Goal: Download file/media

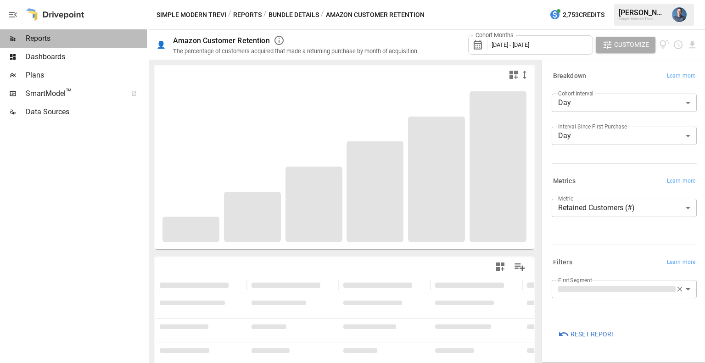
click at [73, 45] on div "Reports" at bounding box center [73, 38] width 147 height 18
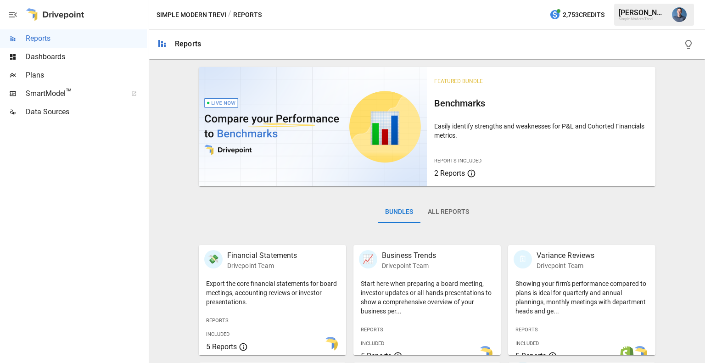
scroll to position [230, 0]
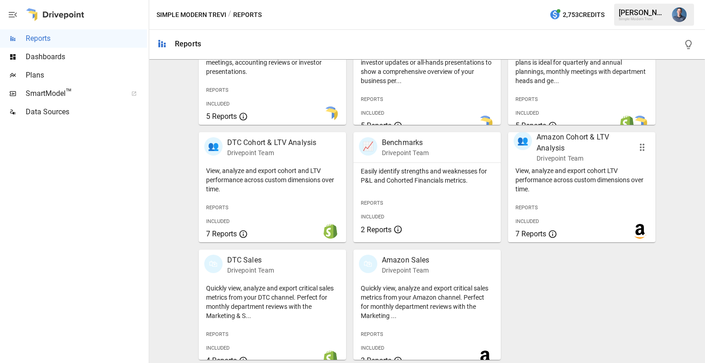
click at [557, 151] on p "Amazon Cohort & LTV Analysis" at bounding box center [581, 143] width 91 height 22
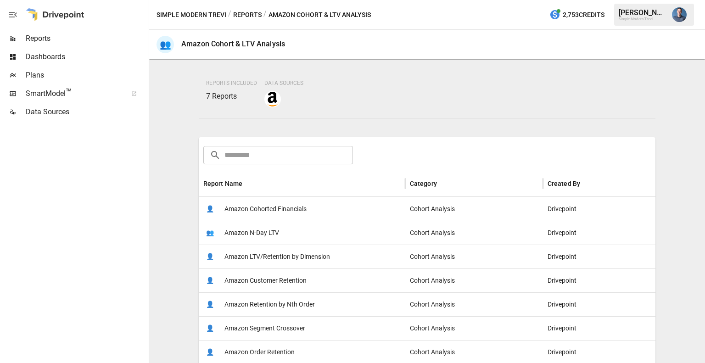
scroll to position [62, 0]
click at [281, 256] on span "Amazon LTV/Retention by Dimension" at bounding box center [277, 255] width 106 height 23
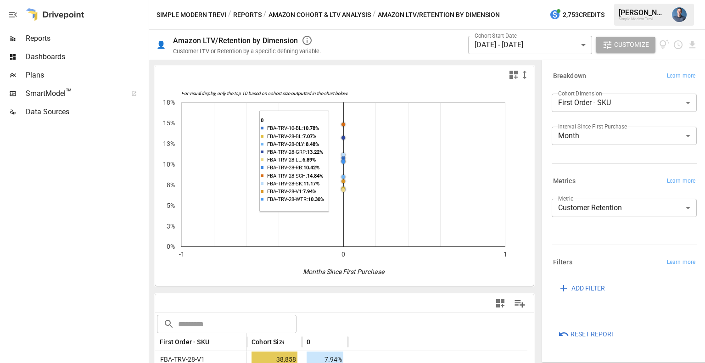
scroll to position [125, 0]
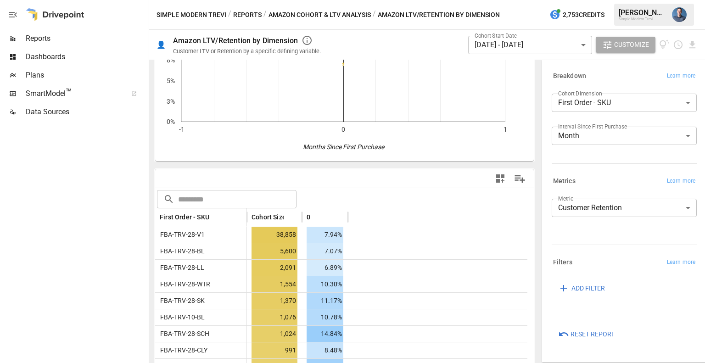
click at [228, 198] on input "text" at bounding box center [237, 199] width 118 height 18
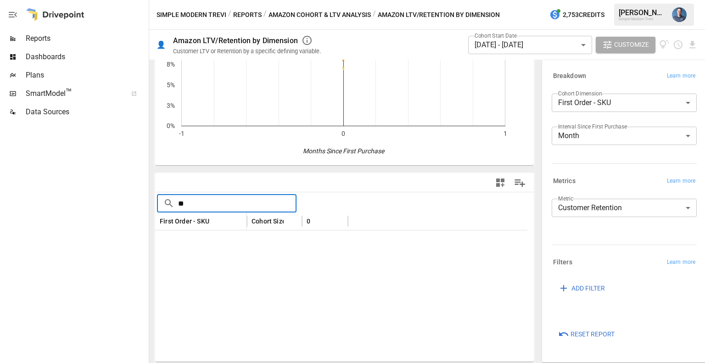
scroll to position [119, 0]
type input "*"
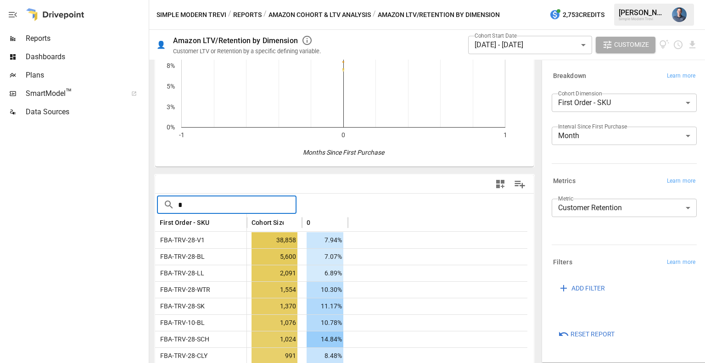
scroll to position [125, 0]
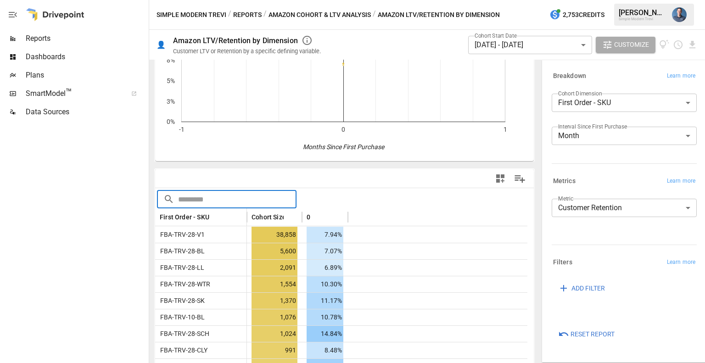
click at [546, 0] on body "Reports Dashboards Plans SmartModel ™ Data Sources Simple Modern Trevi / Report…" at bounding box center [352, 0] width 705 height 0
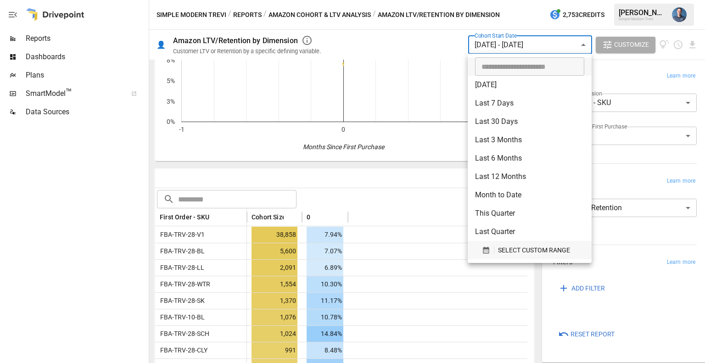
click at [525, 246] on span "SELECT CUSTOM RANGE" at bounding box center [534, 250] width 72 height 11
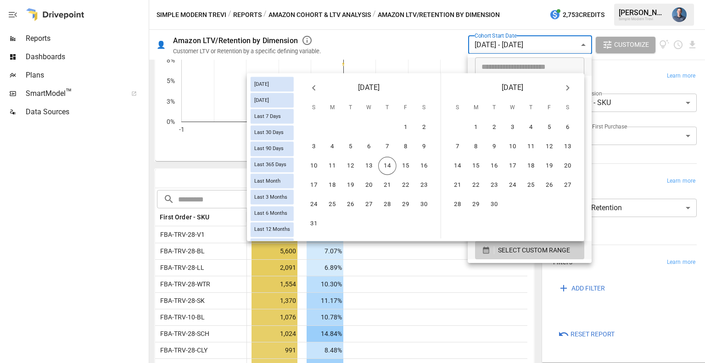
click at [314, 91] on icon "Previous month" at bounding box center [313, 87] width 11 height 11
click at [372, 163] on button "16" at bounding box center [369, 166] width 18 height 18
click at [524, 145] on button "7" at bounding box center [531, 147] width 18 height 18
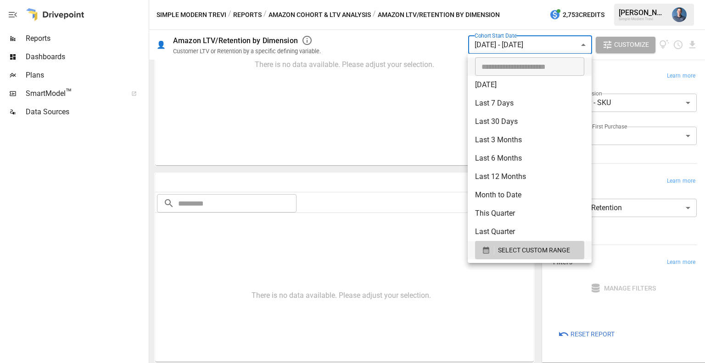
scroll to position [119, 0]
click at [630, 185] on div at bounding box center [352, 181] width 705 height 363
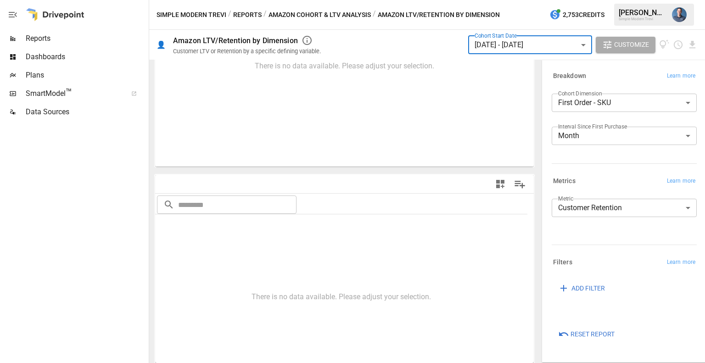
click at [595, 0] on body "**********" at bounding box center [352, 0] width 705 height 0
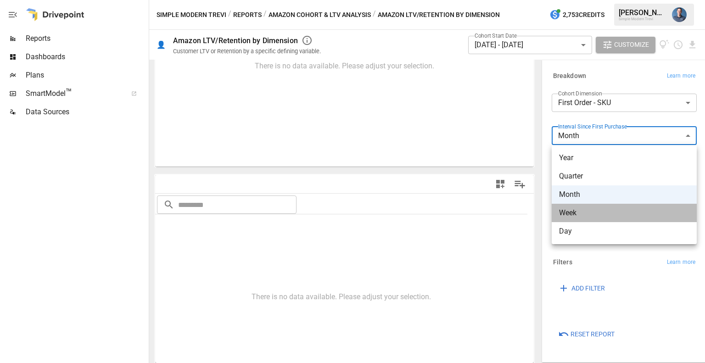
click at [576, 217] on span "Week" at bounding box center [624, 212] width 130 height 11
type input "****"
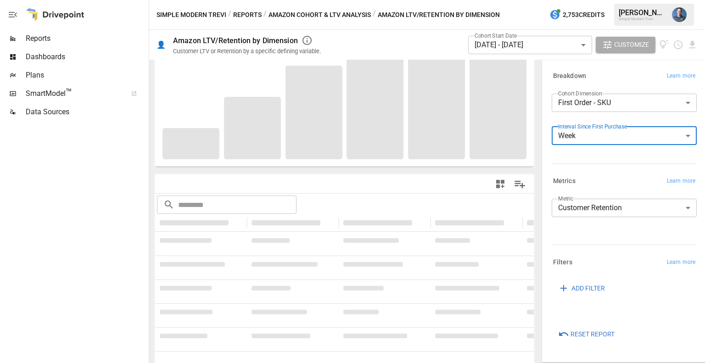
scroll to position [125, 0]
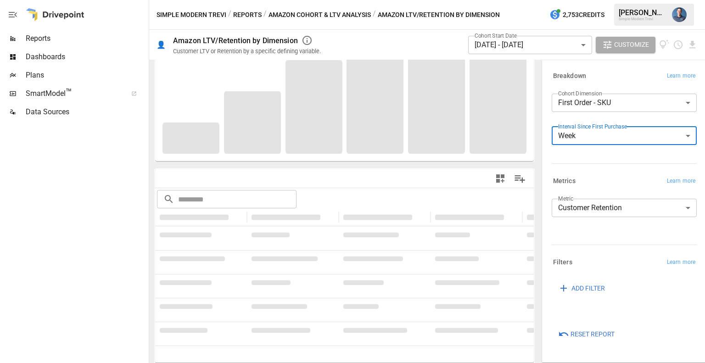
click at [523, 0] on body "**********" at bounding box center [352, 0] width 705 height 0
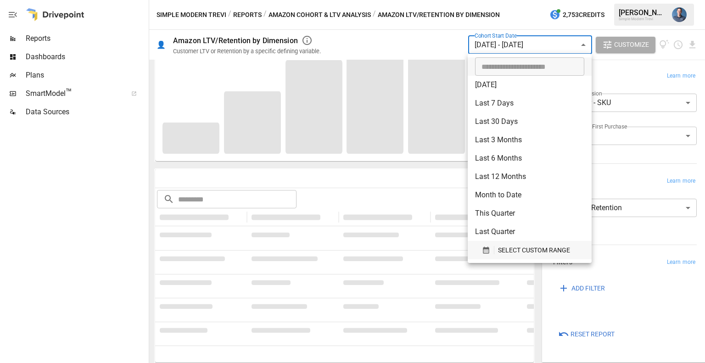
click at [507, 251] on span "SELECT CUSTOM RANGE" at bounding box center [534, 250] width 72 height 11
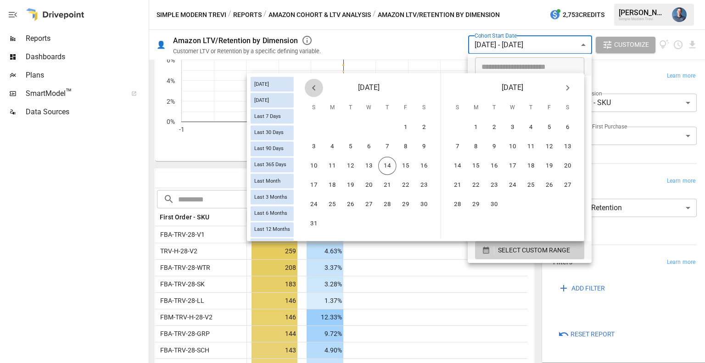
click at [316, 86] on icon "Previous month" at bounding box center [313, 87] width 11 height 11
click at [373, 165] on button "16" at bounding box center [369, 166] width 18 height 18
click at [515, 151] on button "6" at bounding box center [512, 147] width 18 height 18
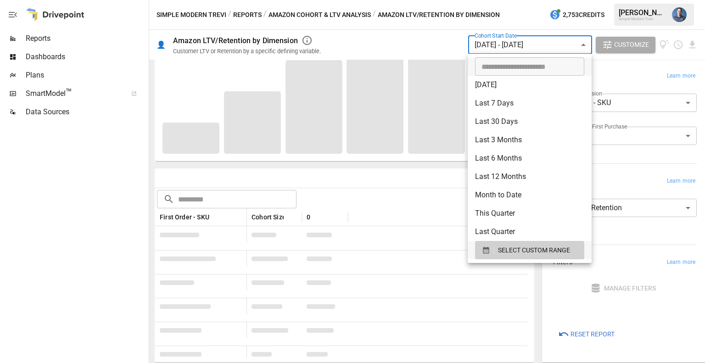
scroll to position [125, 0]
click at [351, 178] on div at bounding box center [352, 181] width 705 height 363
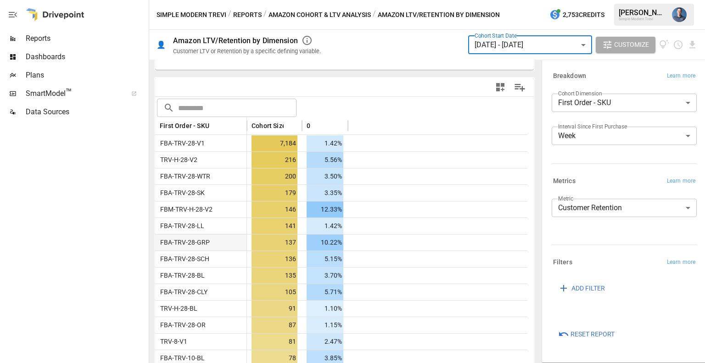
scroll to position [215, 0]
click at [234, 109] on input "text" at bounding box center [237, 109] width 118 height 18
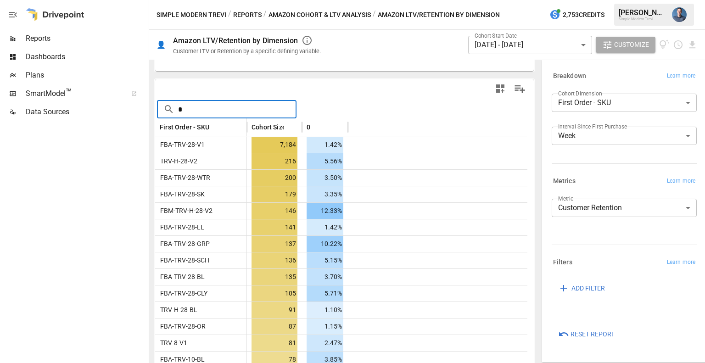
type input "**"
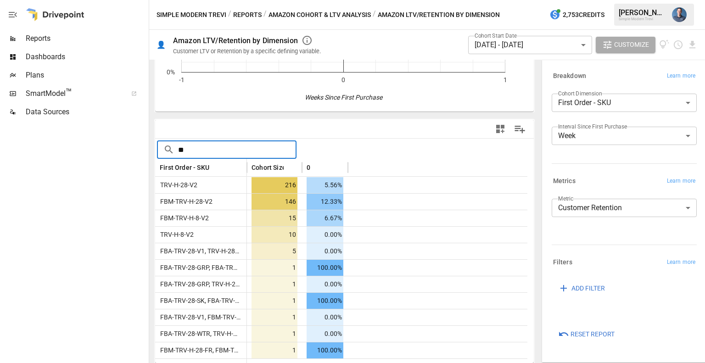
click at [210, 142] on input "**" at bounding box center [237, 149] width 118 height 18
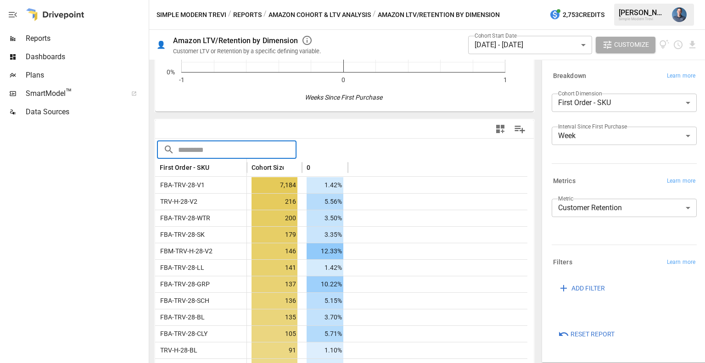
scroll to position [215, 0]
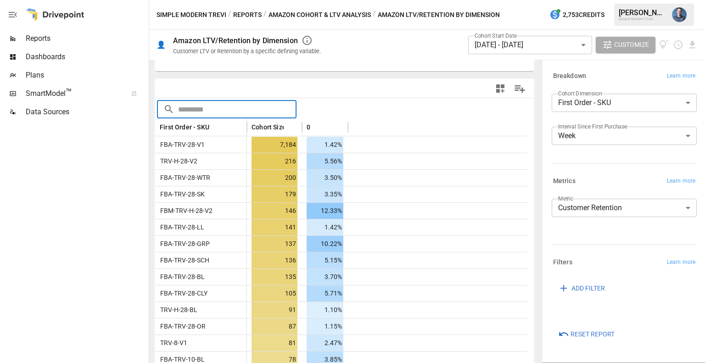
click at [594, 288] on span "ADD FILTER" at bounding box center [587, 288] width 33 height 11
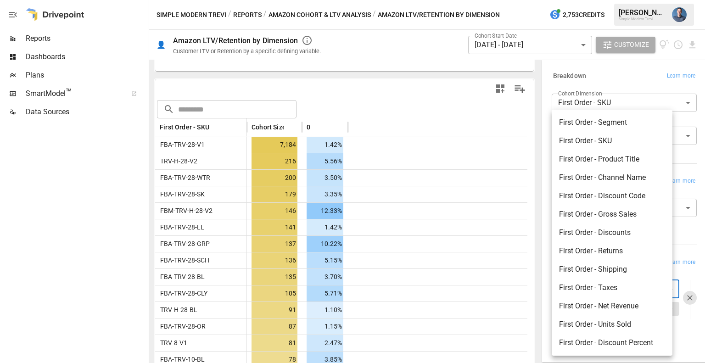
click at [593, 0] on body "Reports Dashboards Plans SmartModel ™ Data Sources Simple Modern Trevi / Report…" at bounding box center [352, 0] width 705 height 0
click at [575, 119] on li "First Order - Segment" at bounding box center [612, 122] width 121 height 18
type input "**********"
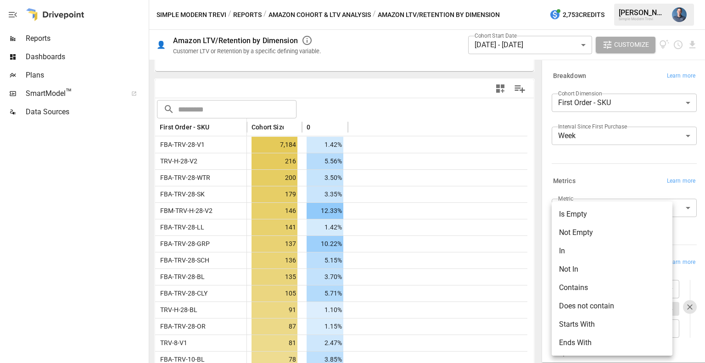
click at [600, 0] on body "Reports Dashboards Plans SmartModel ™ Data Sources Simple Modern Trevi / Report…" at bounding box center [352, 0] width 705 height 0
click at [578, 251] on li "In" at bounding box center [612, 251] width 121 height 18
type input "**"
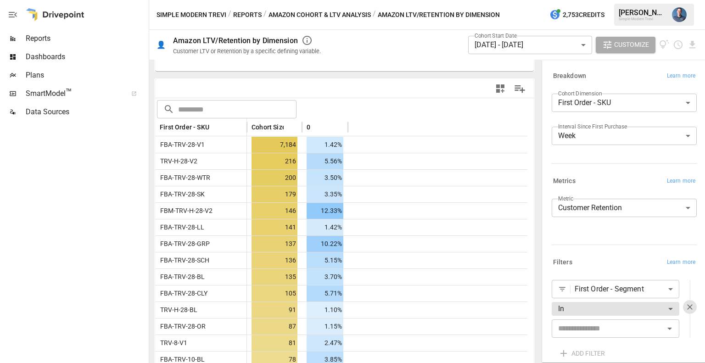
click at [590, 330] on input "text" at bounding box center [607, 328] width 107 height 13
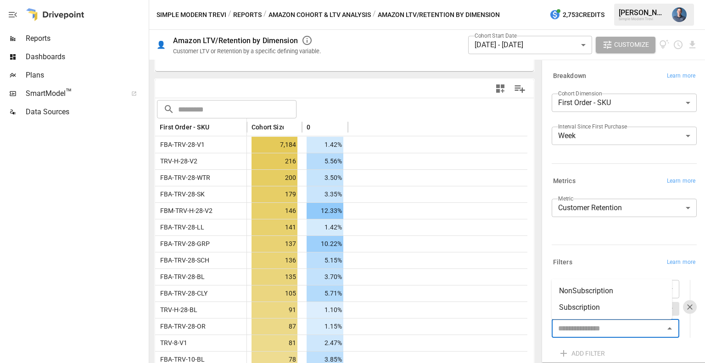
click at [602, 292] on li "NonSubscription" at bounding box center [612, 291] width 121 height 17
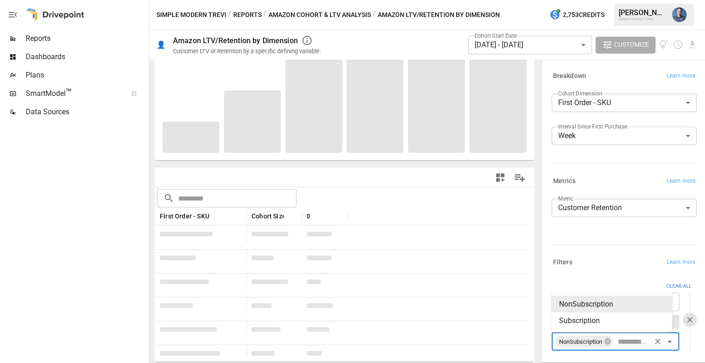
scroll to position [125, 0]
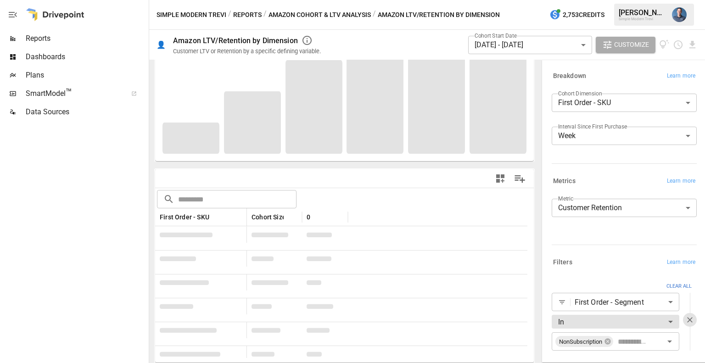
click at [606, 281] on div "Clear ALl" at bounding box center [624, 286] width 145 height 13
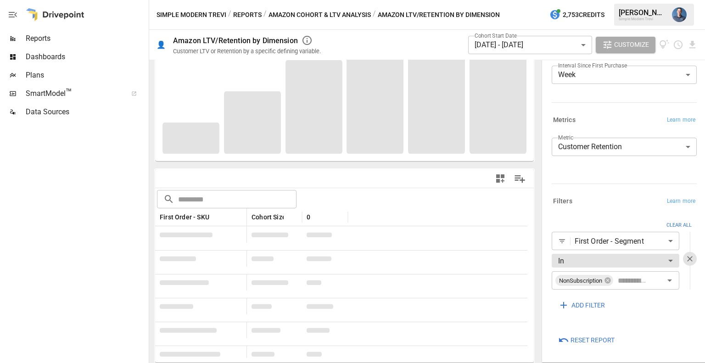
click at [595, 300] on span "ADD FILTER" at bounding box center [587, 305] width 33 height 11
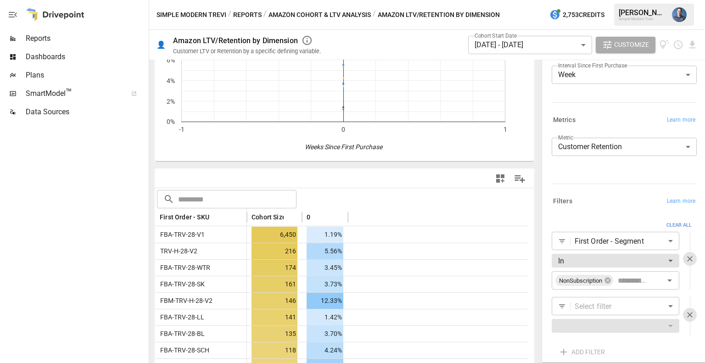
click at [584, 317] on div "​" at bounding box center [616, 326] width 128 height 18
click at [589, 0] on body "Reports Dashboards Plans SmartModel ™ Data Sources Simple Modern Trevi / Report…" at bounding box center [352, 0] width 705 height 0
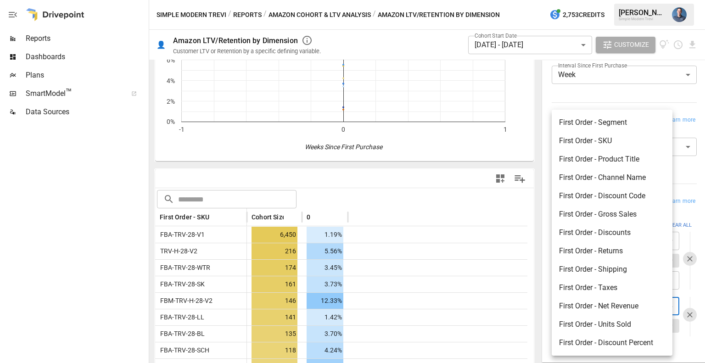
click at [540, 306] on div at bounding box center [352, 181] width 705 height 363
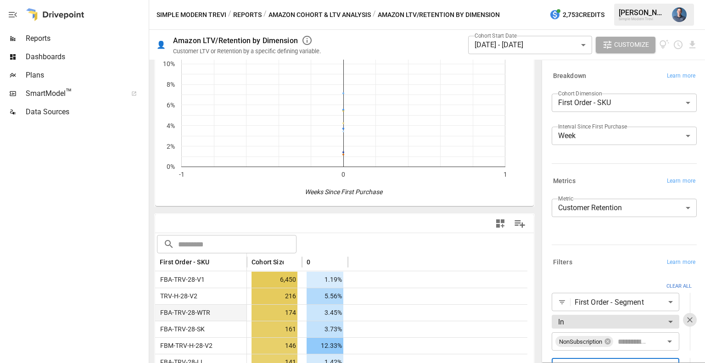
scroll to position [0, 0]
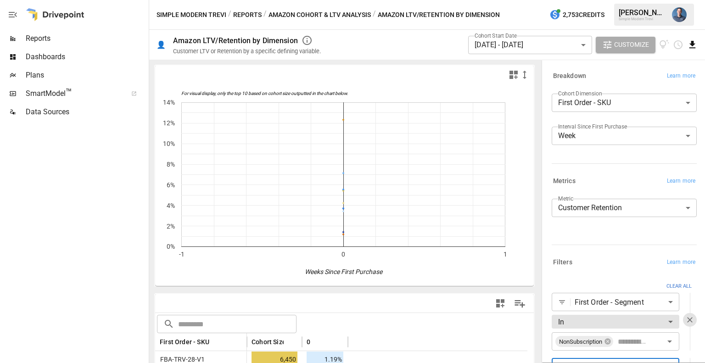
click at [689, 40] on icon "Download report" at bounding box center [692, 44] width 11 height 11
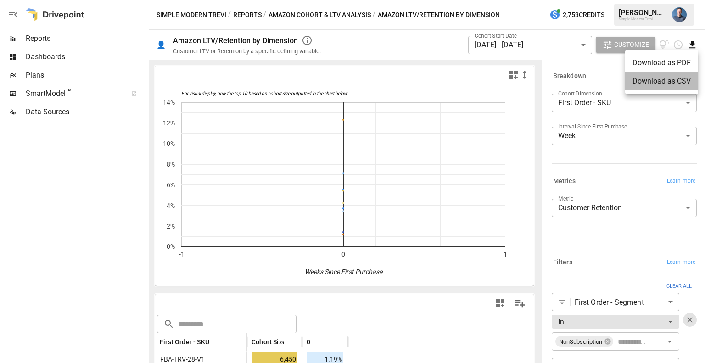
click at [661, 80] on li "Download as CSV" at bounding box center [661, 81] width 73 height 18
